Goal: Information Seeking & Learning: Find specific fact

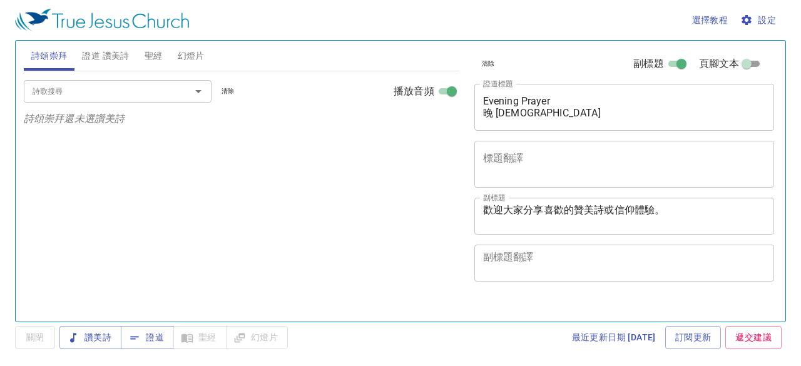
select select "1"
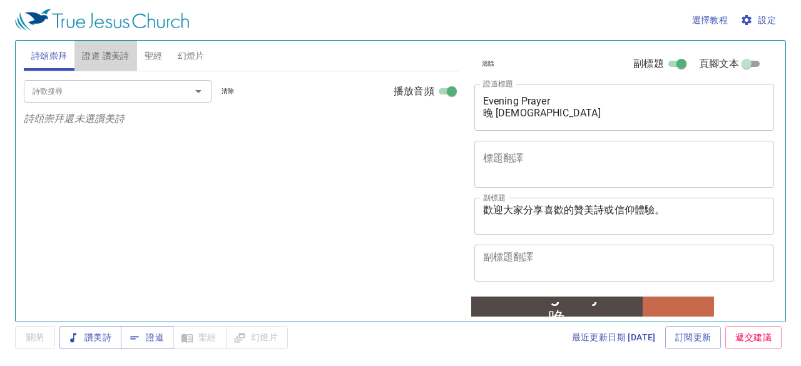
click at [114, 54] on span "證道 讚美詩" at bounding box center [105, 56] width 47 height 16
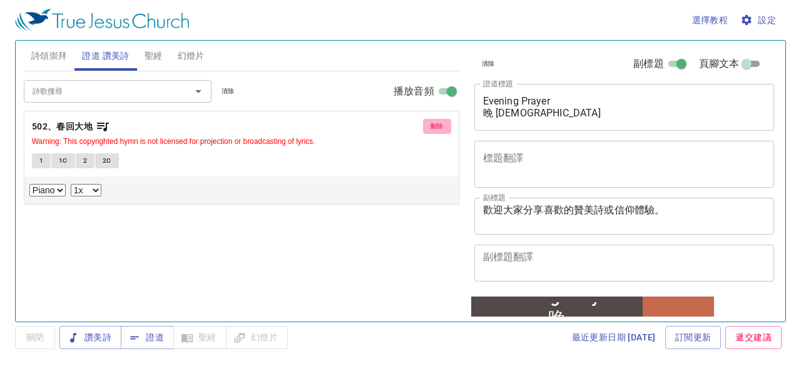
click at [436, 126] on span "刪除" at bounding box center [437, 126] width 13 height 11
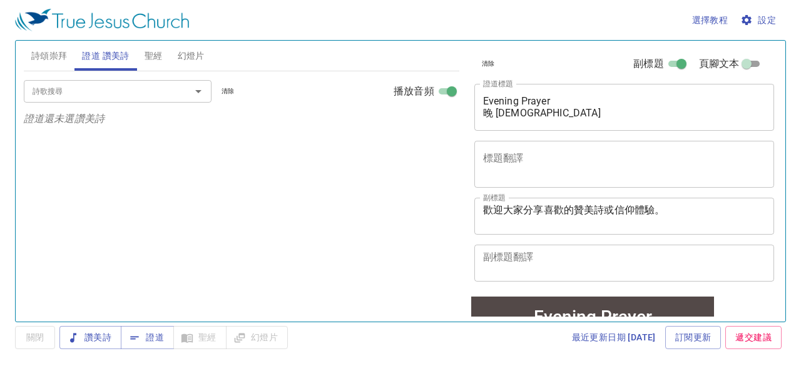
click at [121, 82] on div "詩歌搜尋" at bounding box center [118, 91] width 188 height 22
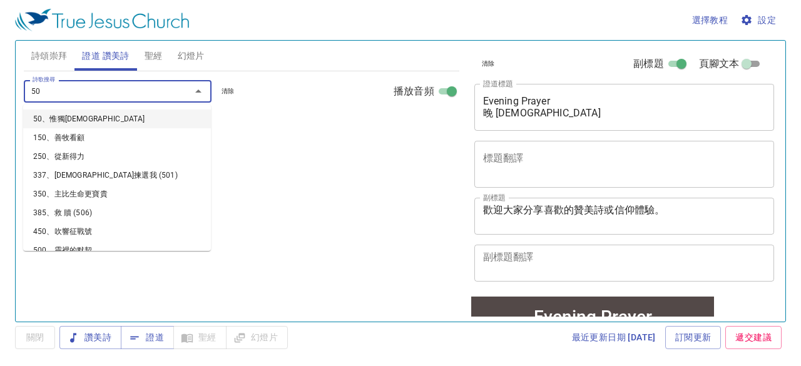
type input "503"
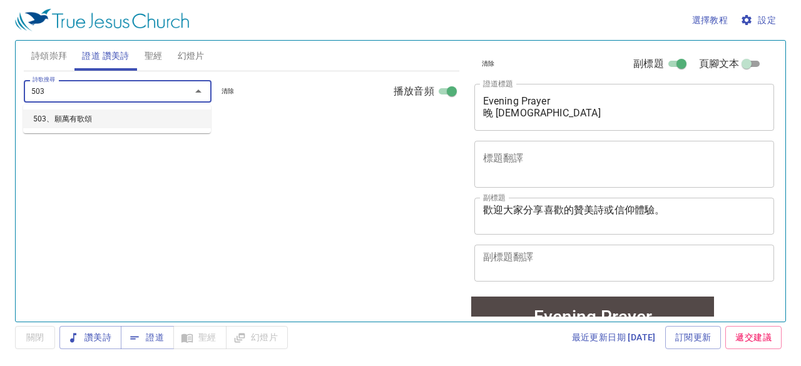
click at [86, 117] on li "503、願萬有歌頌" at bounding box center [117, 119] width 188 height 19
select select "1"
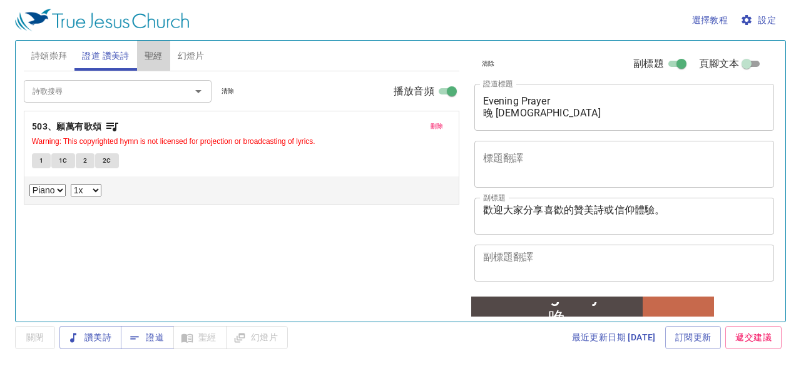
click at [154, 54] on span "聖經" at bounding box center [154, 56] width 18 height 16
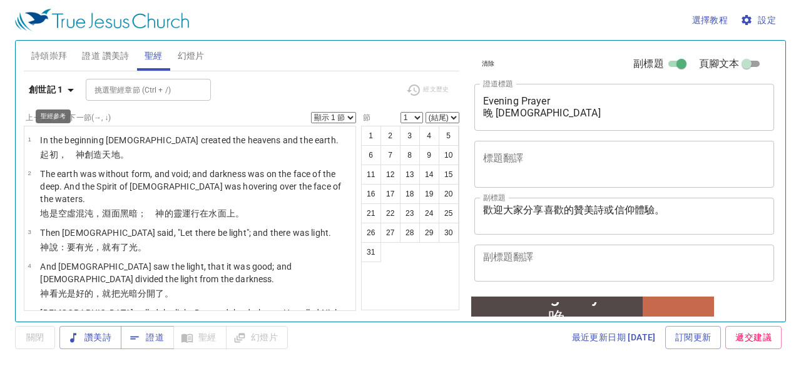
click at [68, 89] on icon "button" at bounding box center [70, 90] width 15 height 15
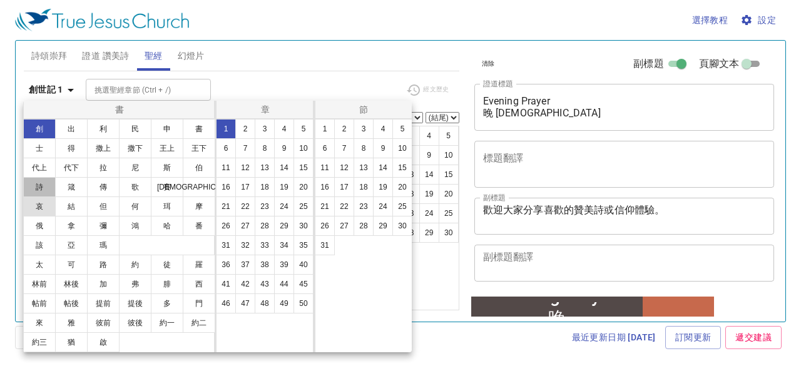
click at [30, 183] on button "詩" at bounding box center [39, 187] width 33 height 20
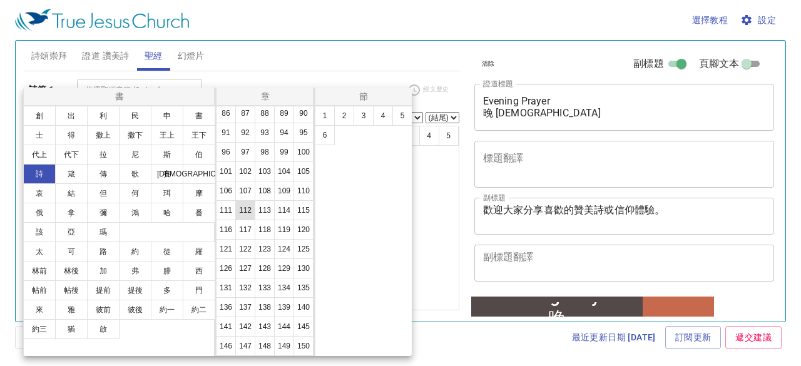
scroll to position [487, 0]
click at [294, 347] on button "150" at bounding box center [304, 346] width 20 height 20
click at [327, 138] on button "6" at bounding box center [325, 135] width 20 height 20
select select "6"
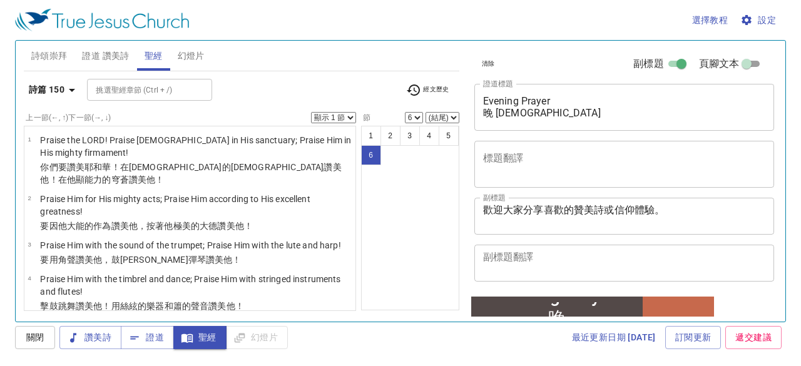
scroll to position [78, 0]
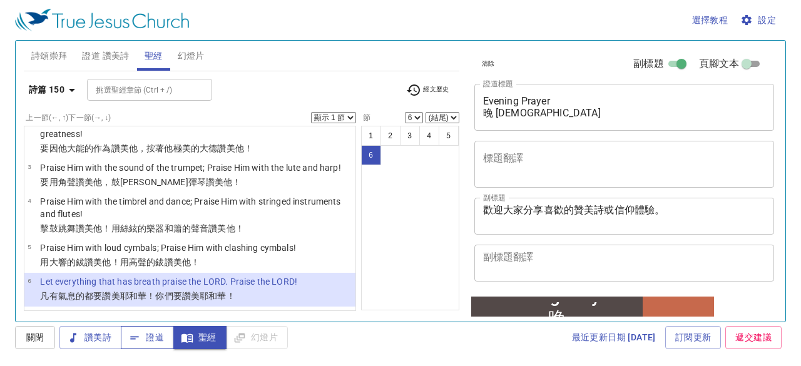
click at [146, 339] on span "證道" at bounding box center [147, 338] width 33 height 16
